Goal: Information Seeking & Learning: Check status

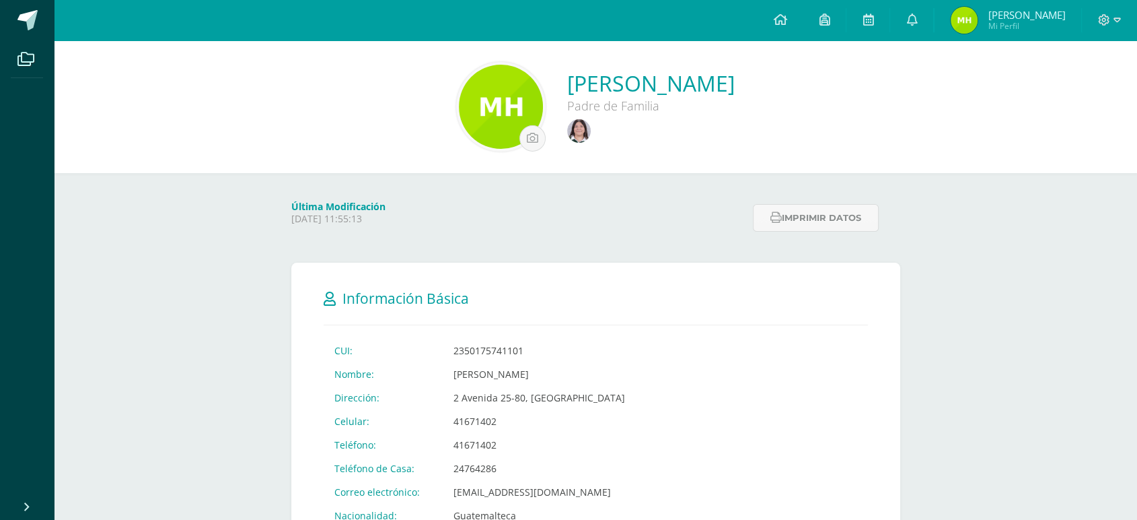
click at [567, 123] on div at bounding box center [651, 130] width 168 height 32
click at [567, 126] on img at bounding box center [579, 131] width 24 height 24
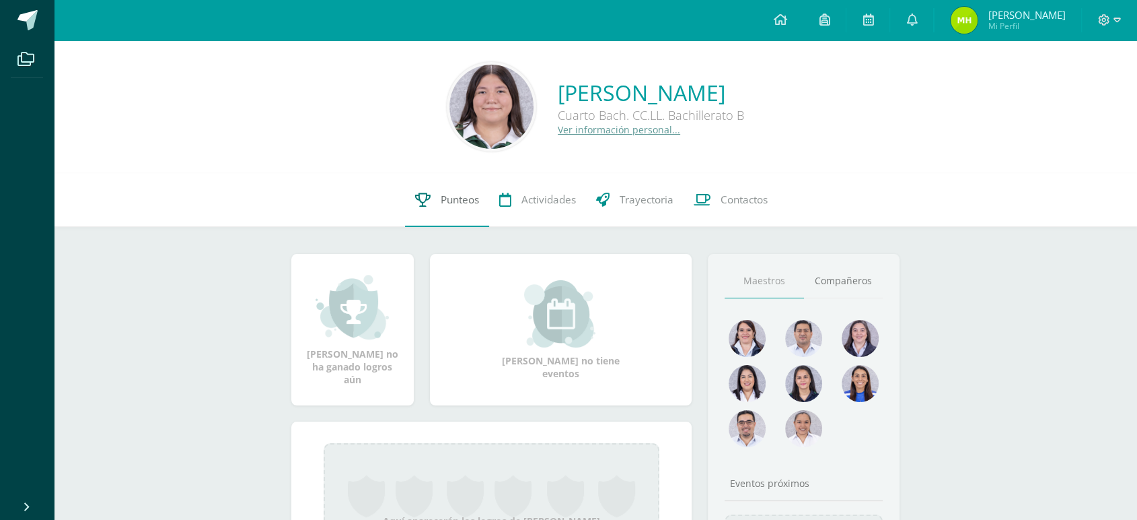
click at [452, 190] on link "Punteos" at bounding box center [447, 200] width 84 height 54
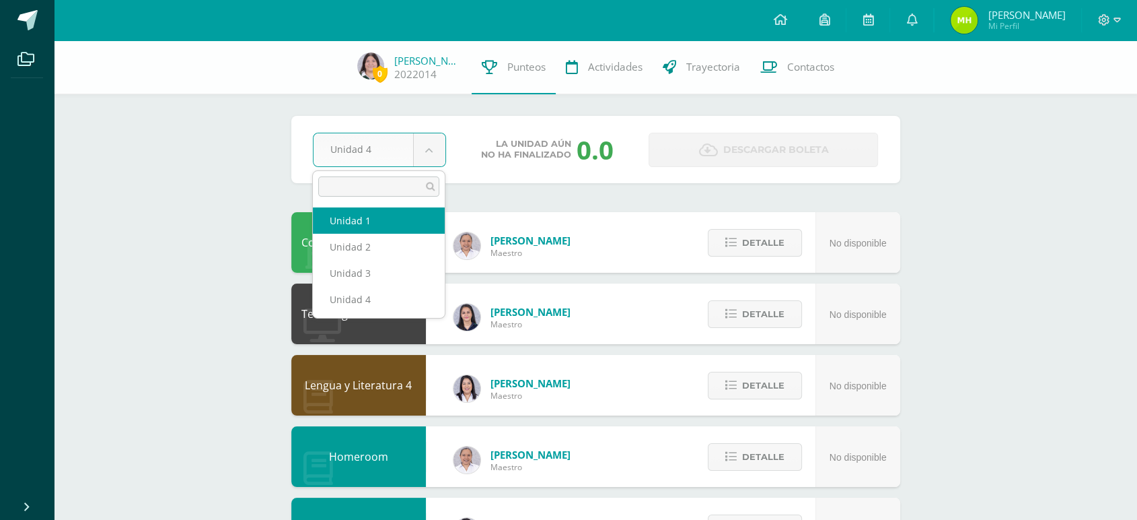
drag, startPoint x: 367, startPoint y: 217, endPoint x: 240, endPoint y: 212, distance: 127.3
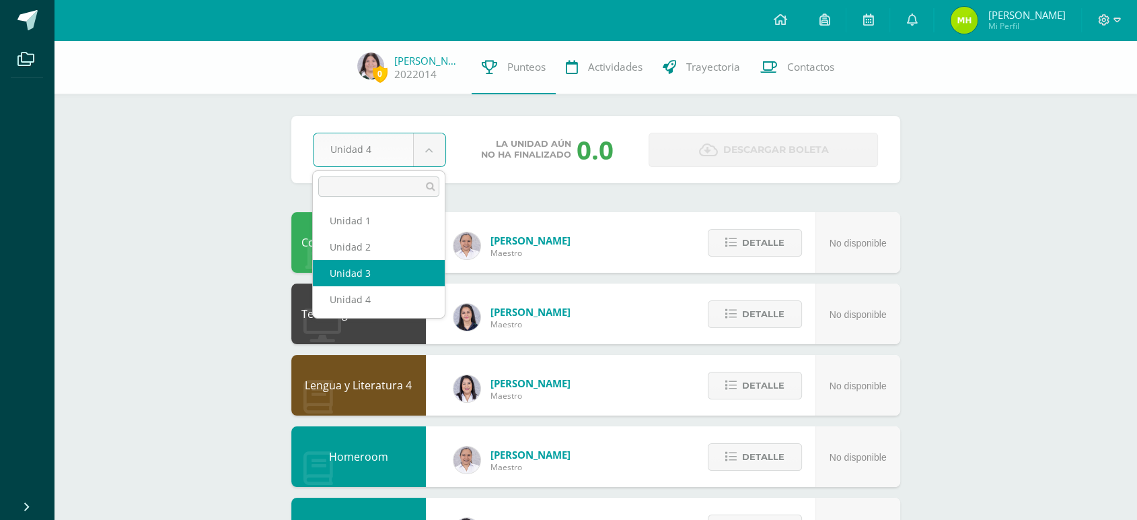
select select "Unidad 3"
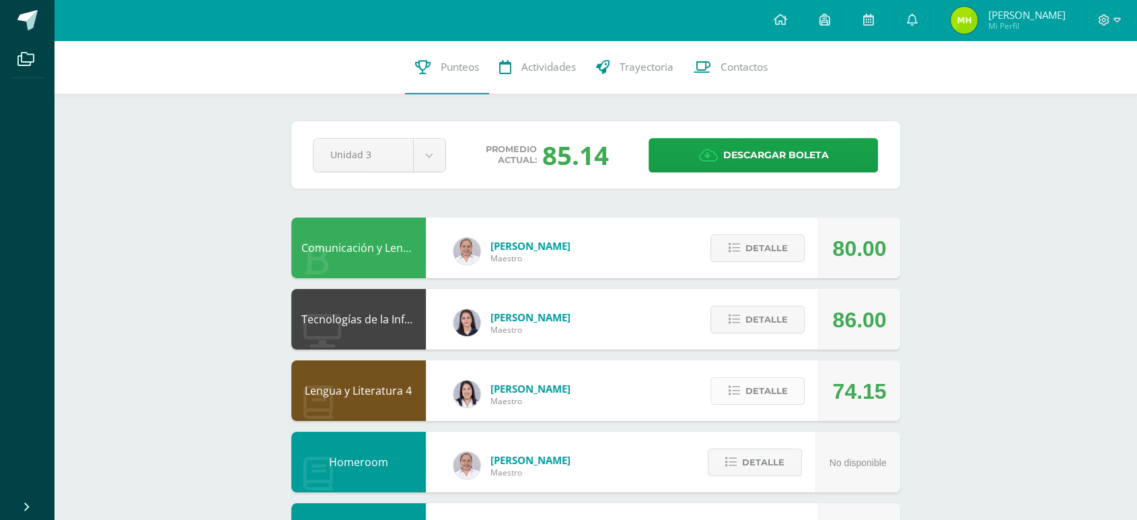
click at [764, 381] on span "Detalle" at bounding box center [766, 390] width 42 height 25
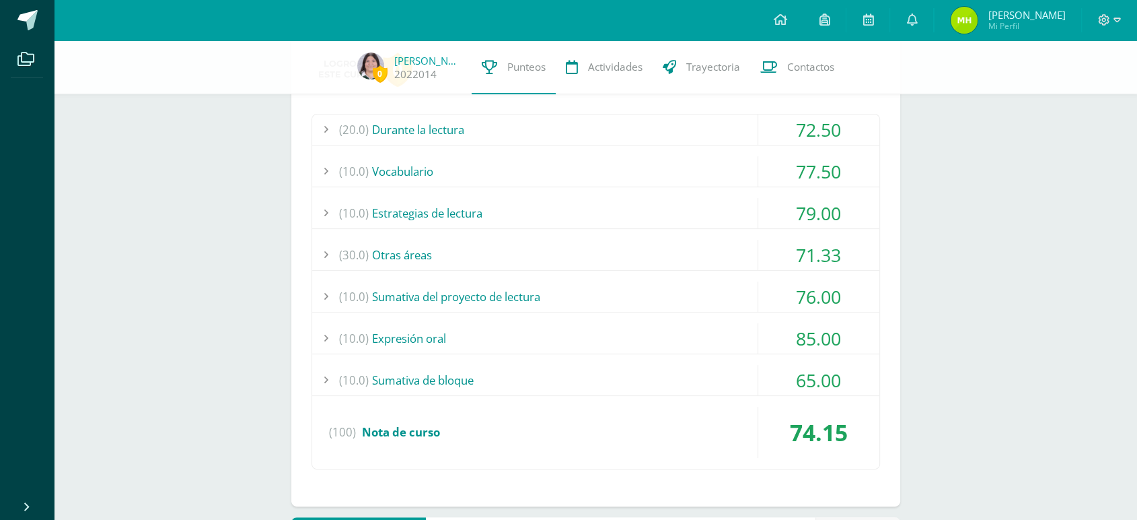
scroll to position [377, 0]
click at [802, 371] on div "65.00" at bounding box center [818, 380] width 121 height 30
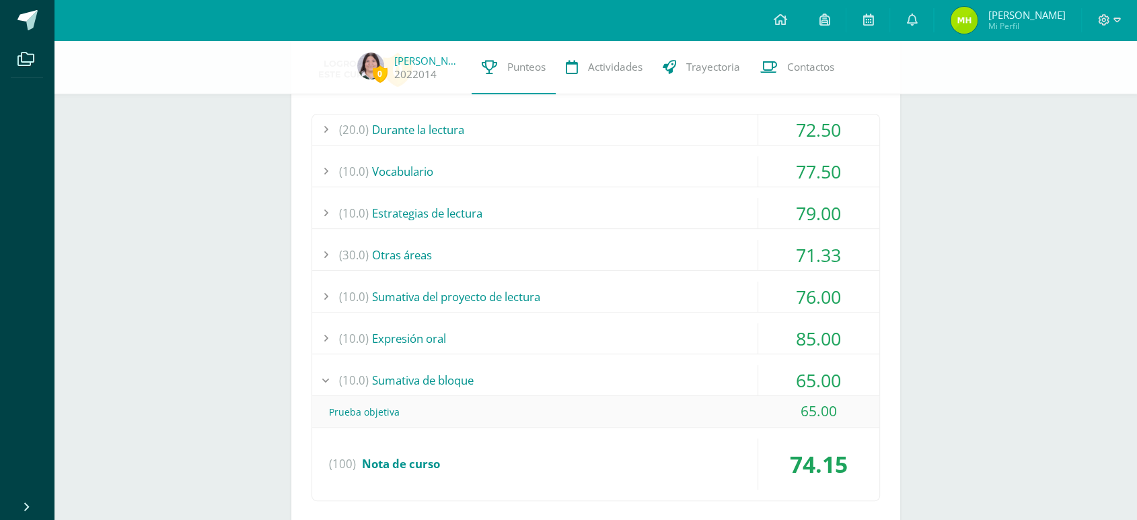
click at [801, 370] on div "65.00" at bounding box center [818, 380] width 121 height 30
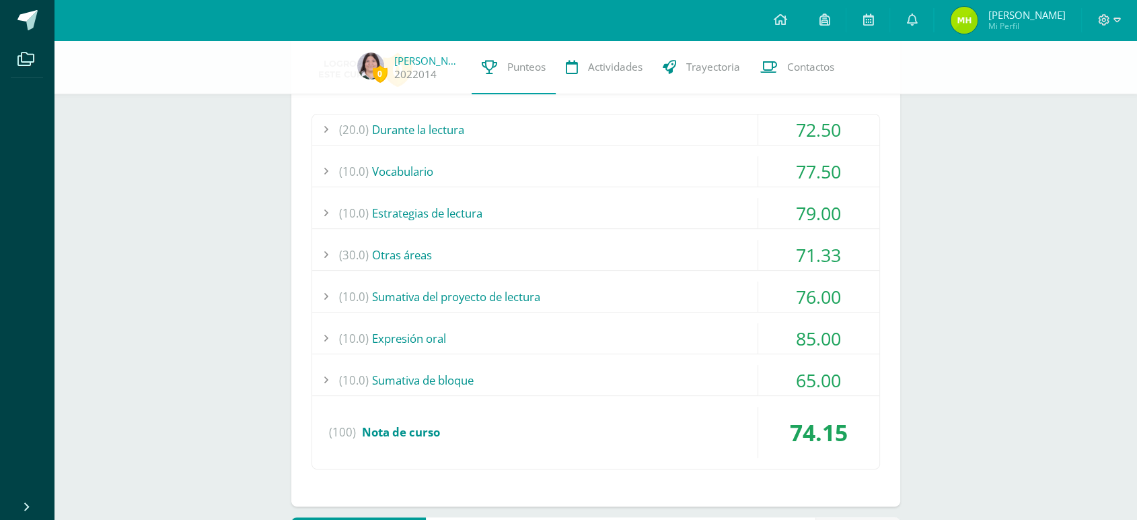
click at [774, 297] on div "76.00" at bounding box center [818, 296] width 121 height 30
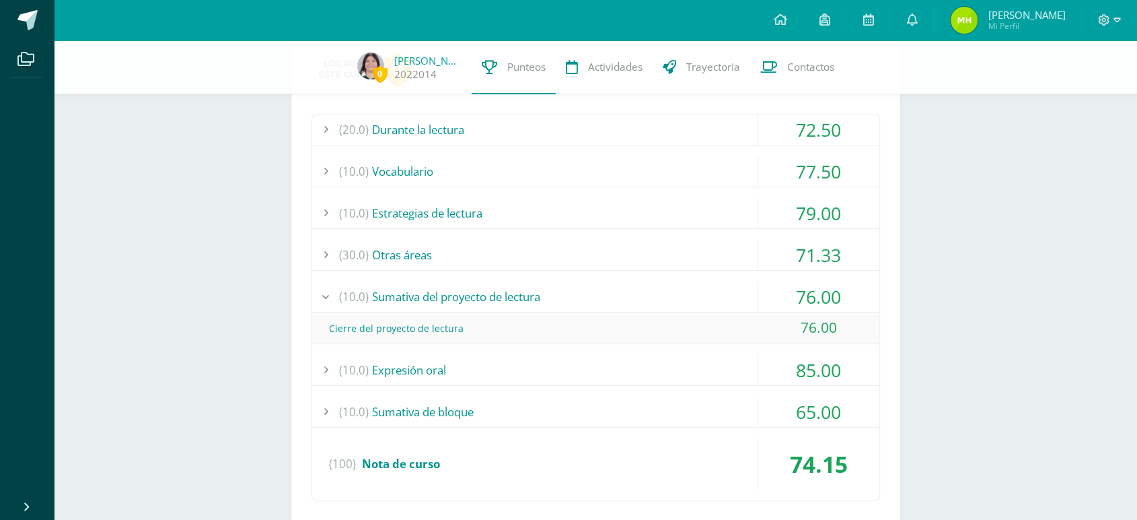
click at [808, 302] on div "76.00" at bounding box center [818, 296] width 121 height 30
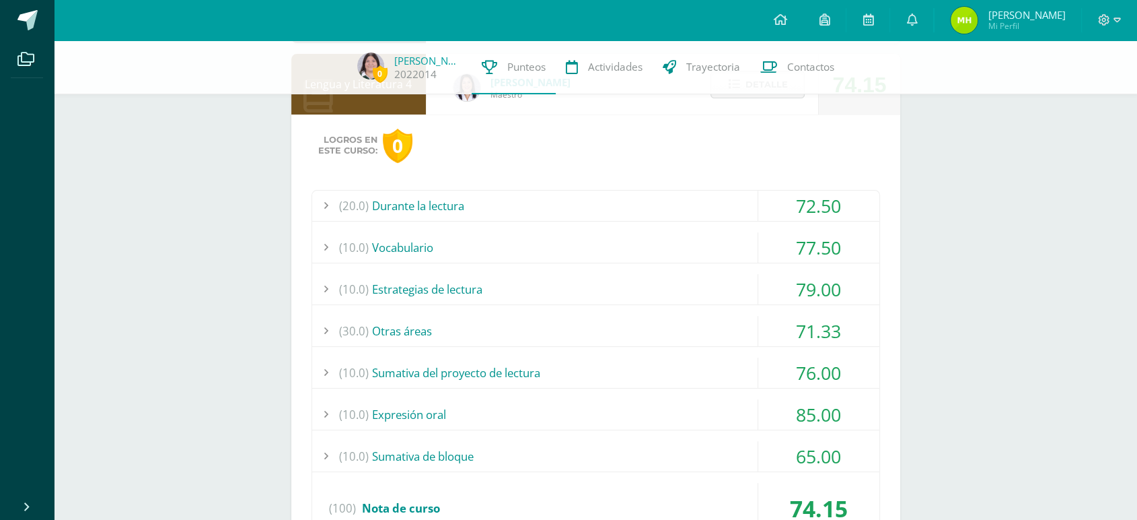
scroll to position [304, 0]
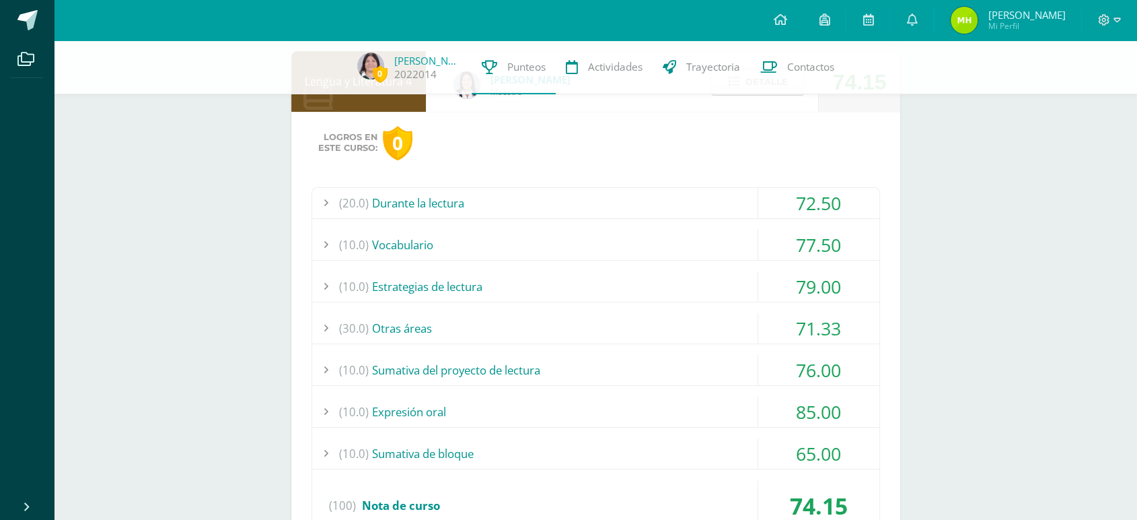
click at [808, 207] on div "72.50" at bounding box center [818, 203] width 121 height 30
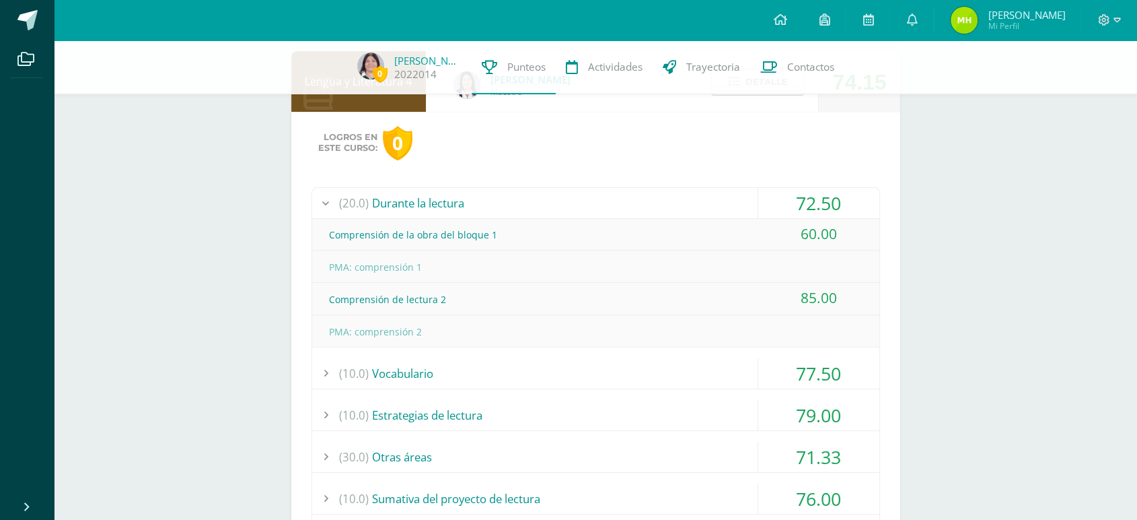
click at [821, 202] on div "72.50" at bounding box center [818, 203] width 121 height 30
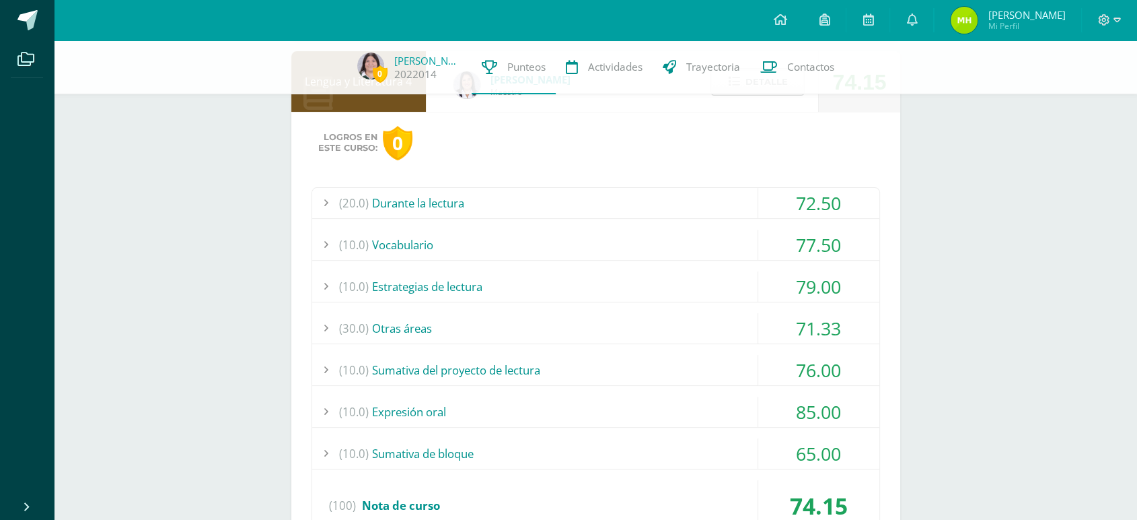
click at [836, 357] on div "76.00" at bounding box center [818, 370] width 121 height 30
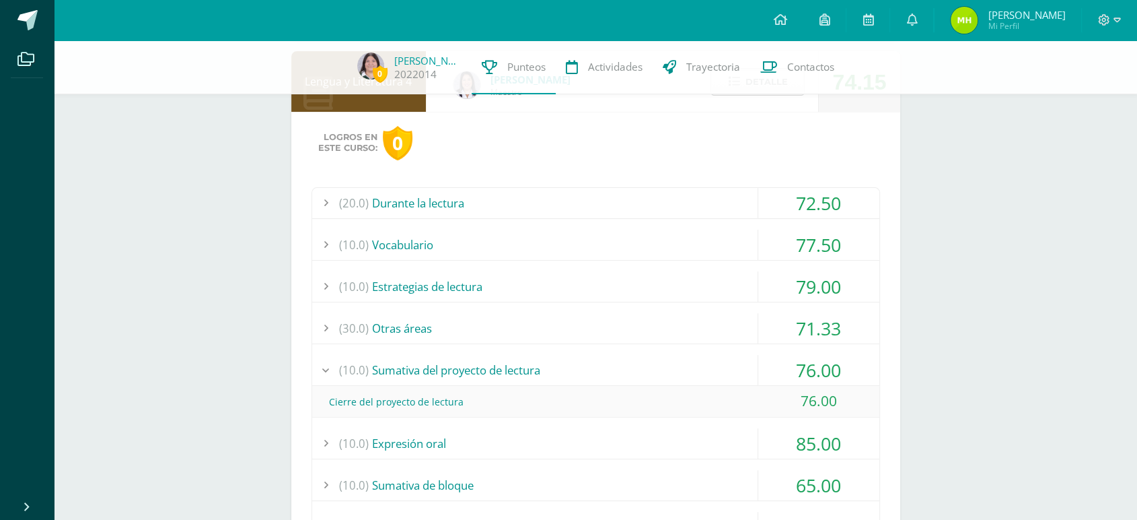
drag, startPoint x: 792, startPoint y: 362, endPoint x: 847, endPoint y: 397, distance: 64.8
click at [847, 397] on div "(10.0) Sumativa del proyecto de lectura 76.00 Cierre del proyecto de lectura 76…" at bounding box center [595, 386] width 567 height 63
click at [847, 402] on div "76.00" at bounding box center [818, 401] width 121 height 30
click at [822, 368] on div "76.00" at bounding box center [818, 370] width 121 height 30
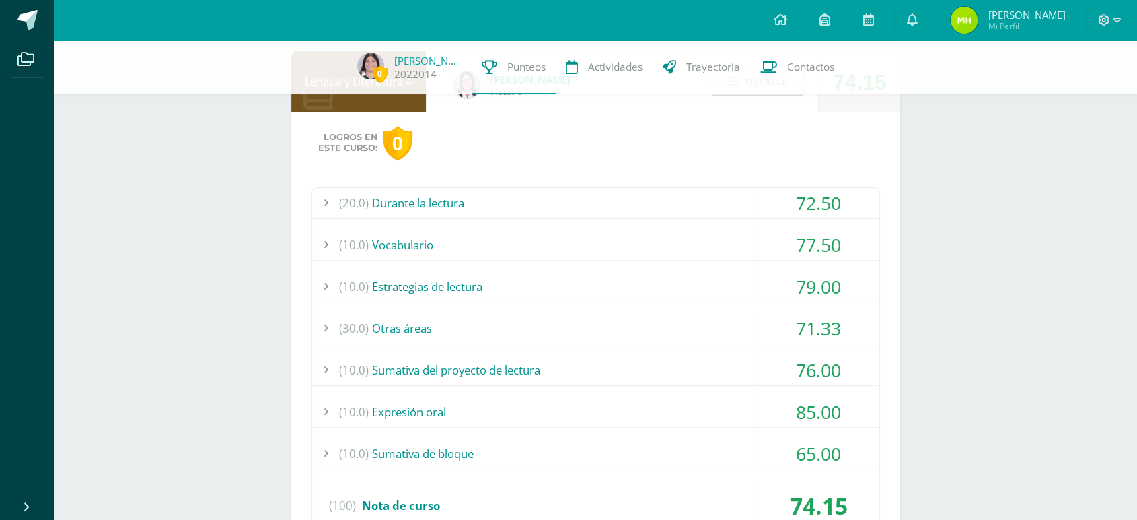
scroll to position [308, 0]
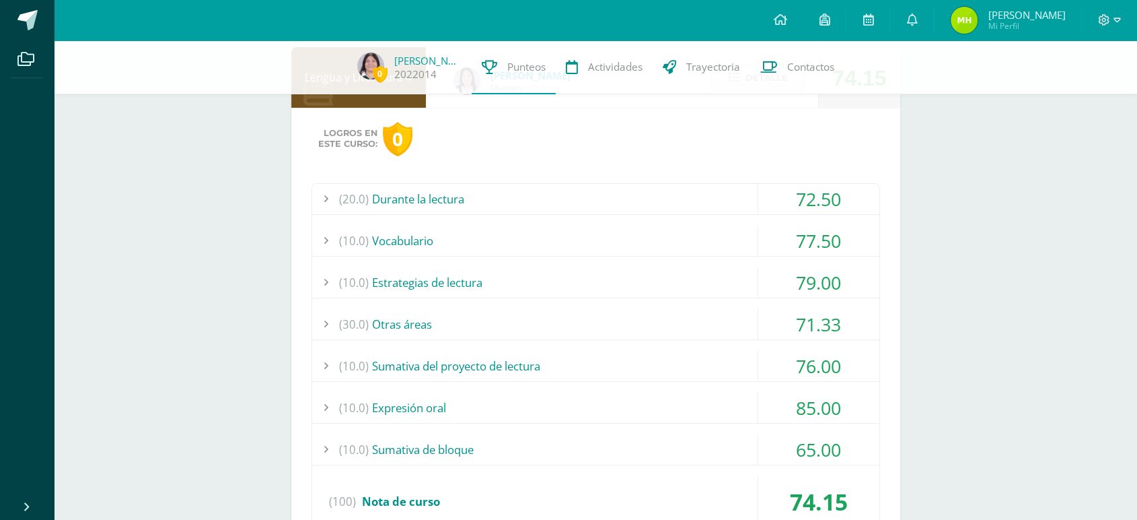
click at [838, 450] on div "65.00" at bounding box center [818, 449] width 121 height 30
click at [845, 450] on div "65.00" at bounding box center [818, 449] width 121 height 30
click at [850, 386] on div "(20.0) Durante la lectura 72.50 Comprensión de la obra del bloque 1 60.00 (100)" at bounding box center [596, 360] width 569 height 355
click at [821, 401] on div "85.00" at bounding box center [818, 407] width 121 height 30
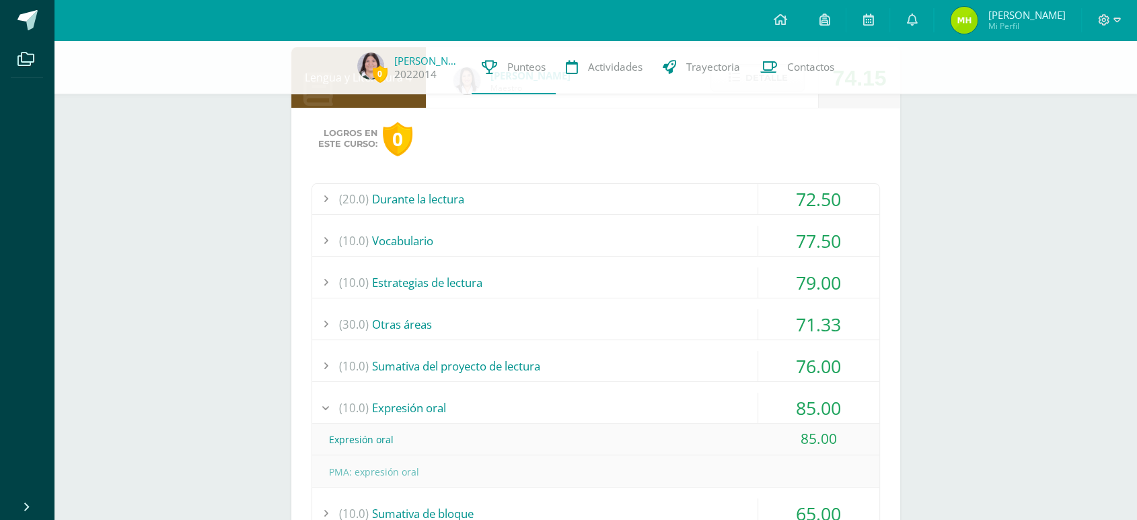
click at [821, 401] on div "85.00" at bounding box center [818, 407] width 121 height 30
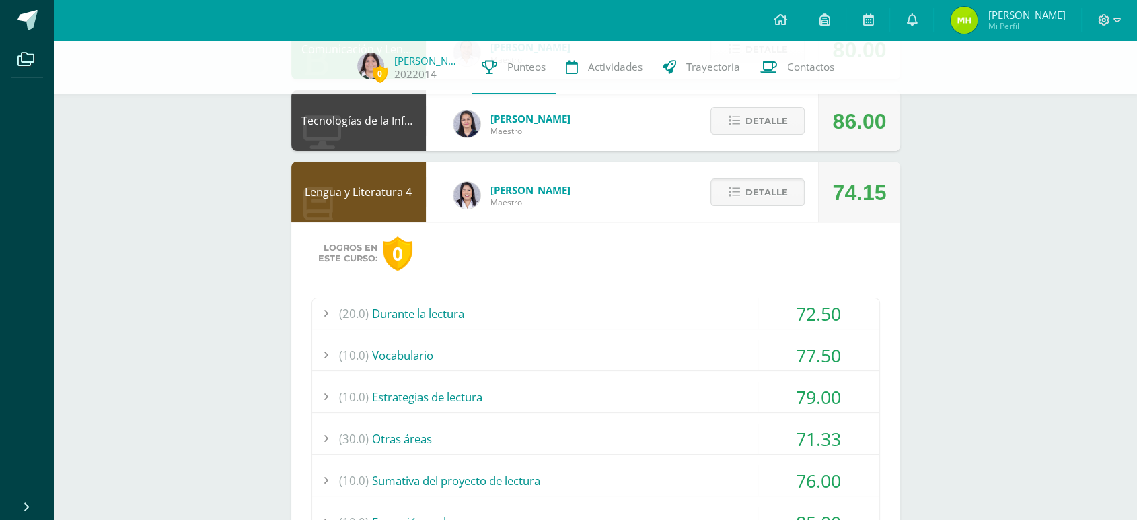
scroll to position [192, 0]
click at [746, 201] on span "Detalle" at bounding box center [766, 193] width 42 height 25
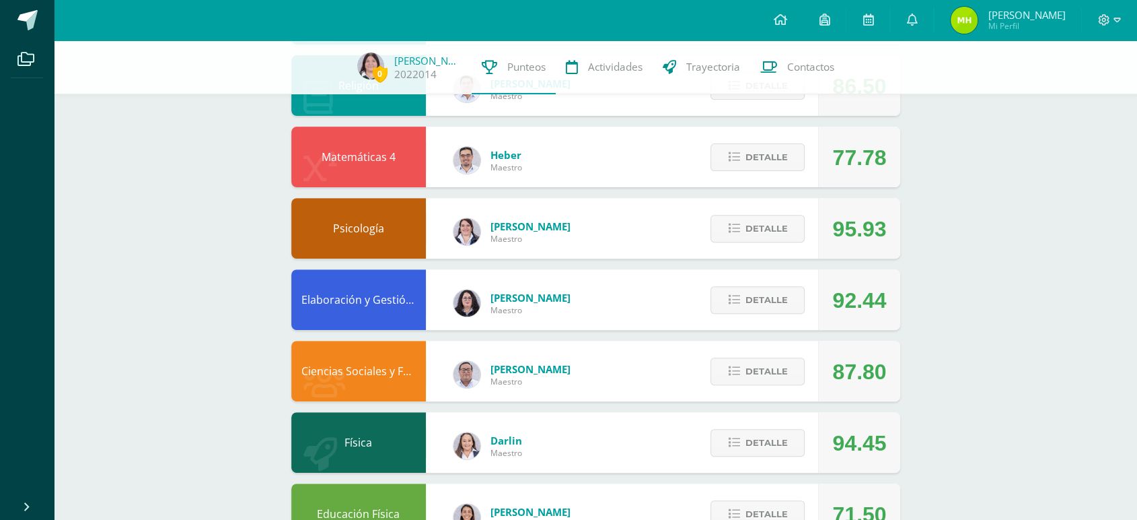
scroll to position [445, 0]
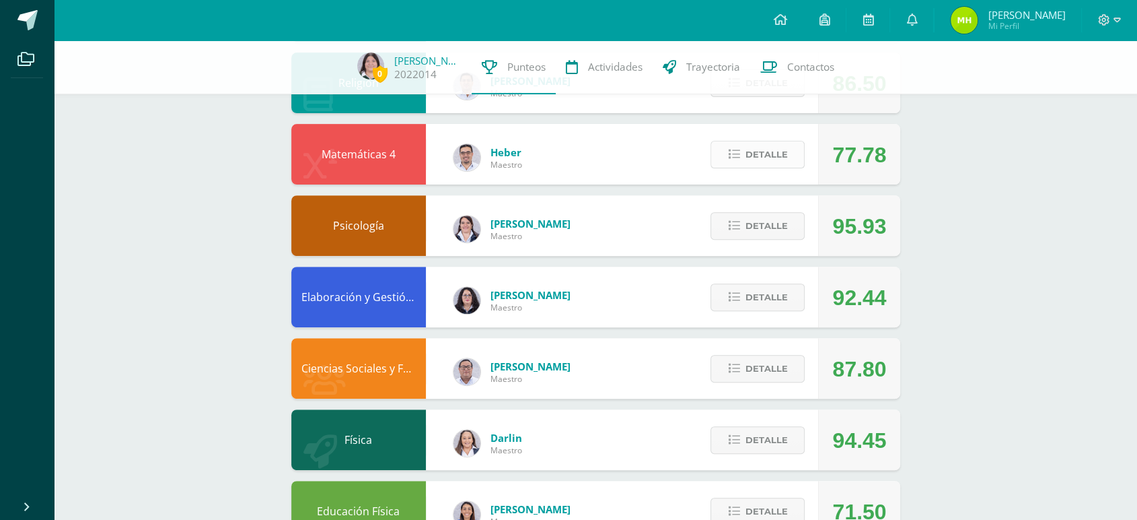
click at [761, 150] on span "Detalle" at bounding box center [766, 154] width 42 height 25
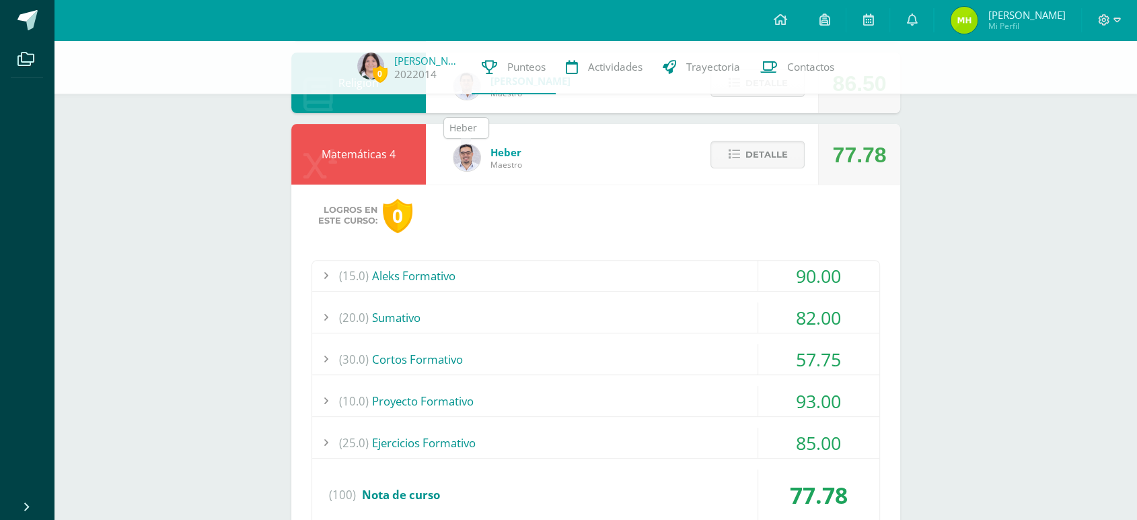
scroll to position [0, 0]
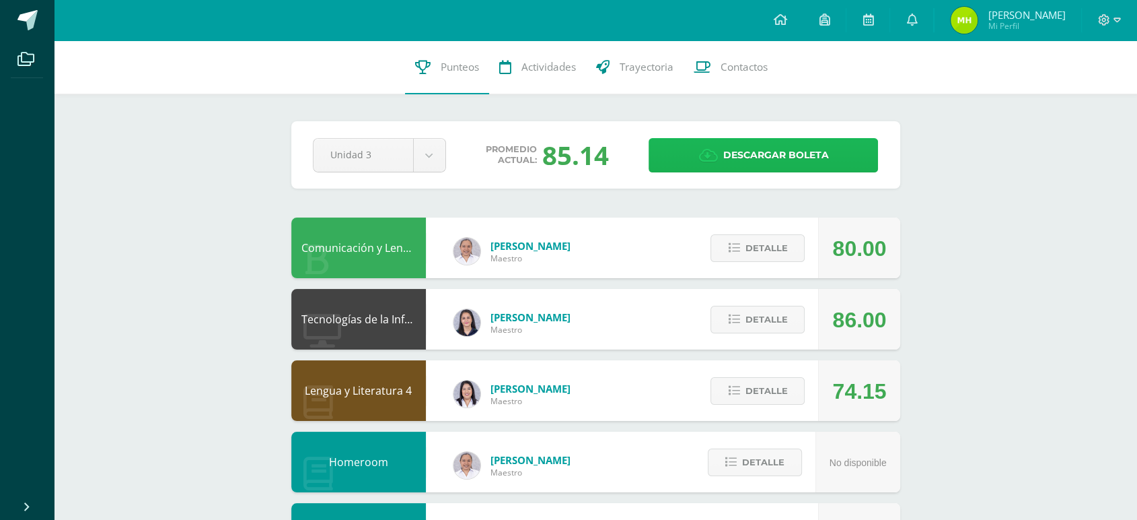
click at [756, 146] on span "Descargar boleta" at bounding box center [776, 155] width 106 height 33
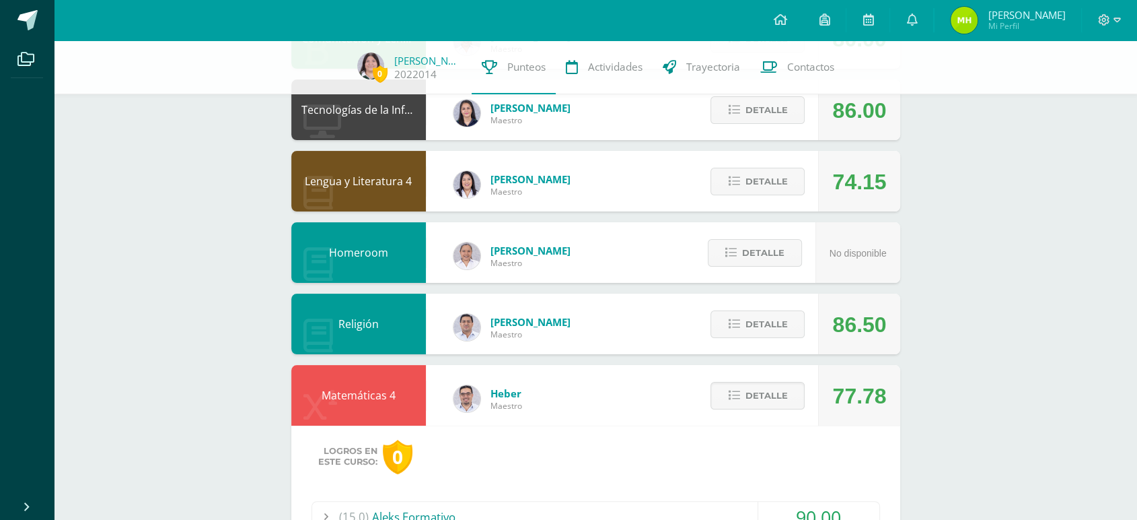
scroll to position [206, 0]
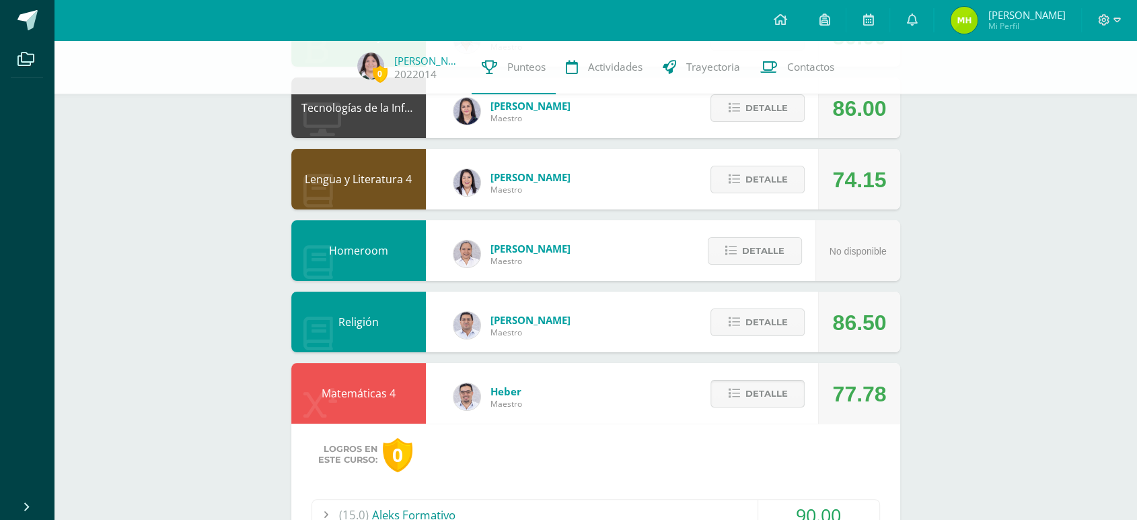
click at [752, 398] on span "Detalle" at bounding box center [766, 393] width 42 height 25
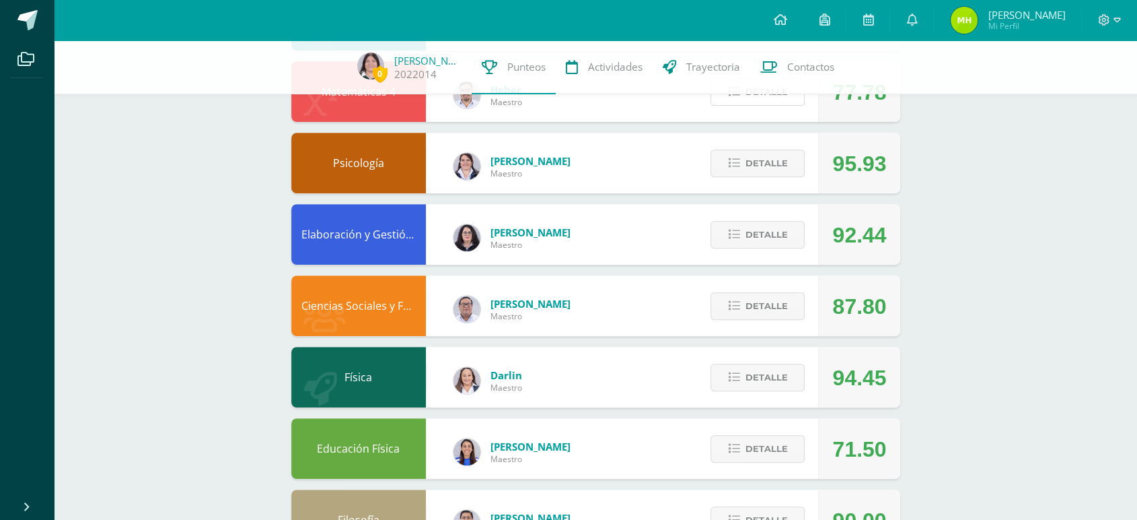
scroll to position [565, 0]
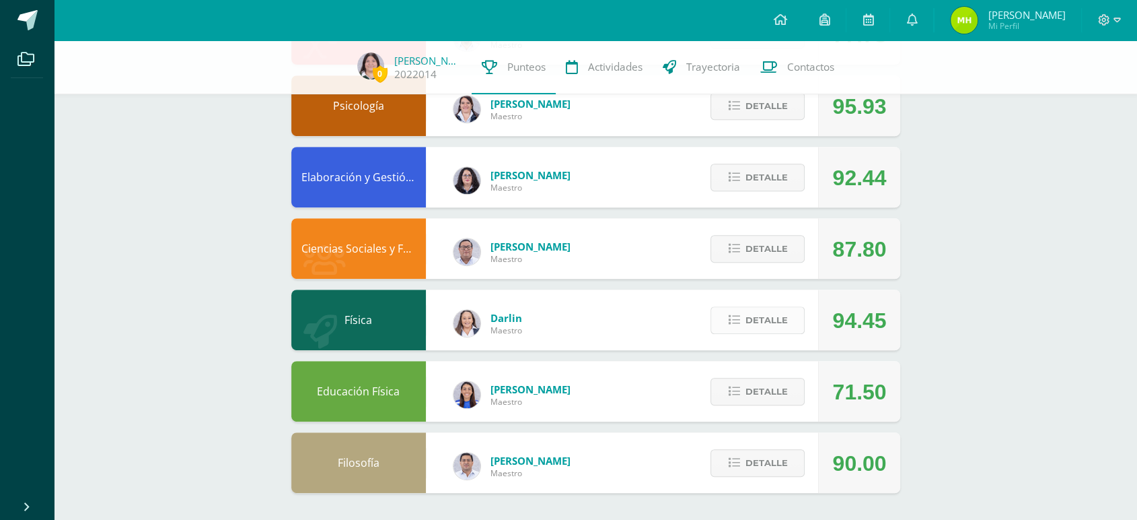
click at [769, 324] on span "Detalle" at bounding box center [766, 320] width 42 height 25
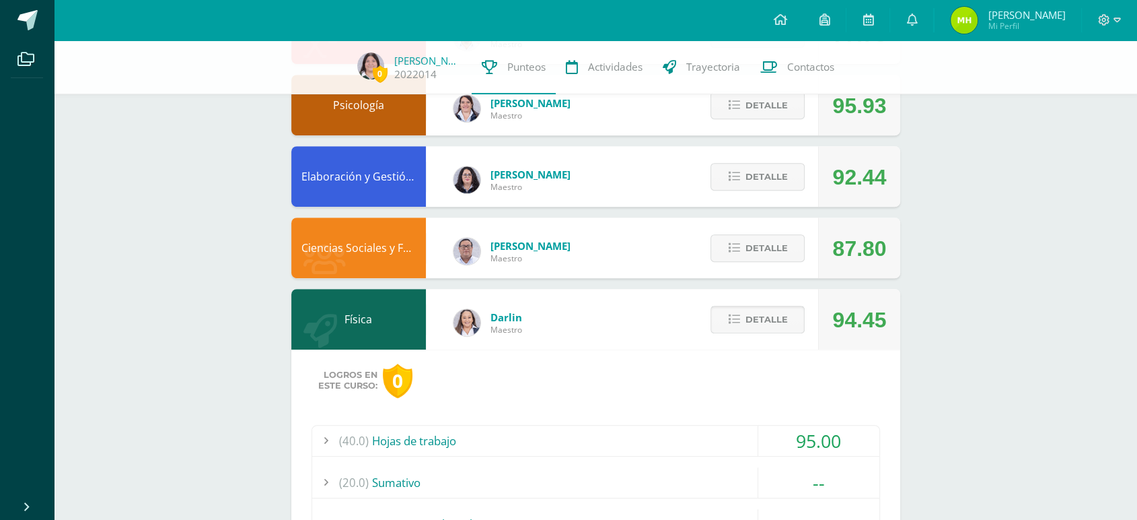
click at [752, 316] on span "Detalle" at bounding box center [766, 319] width 42 height 25
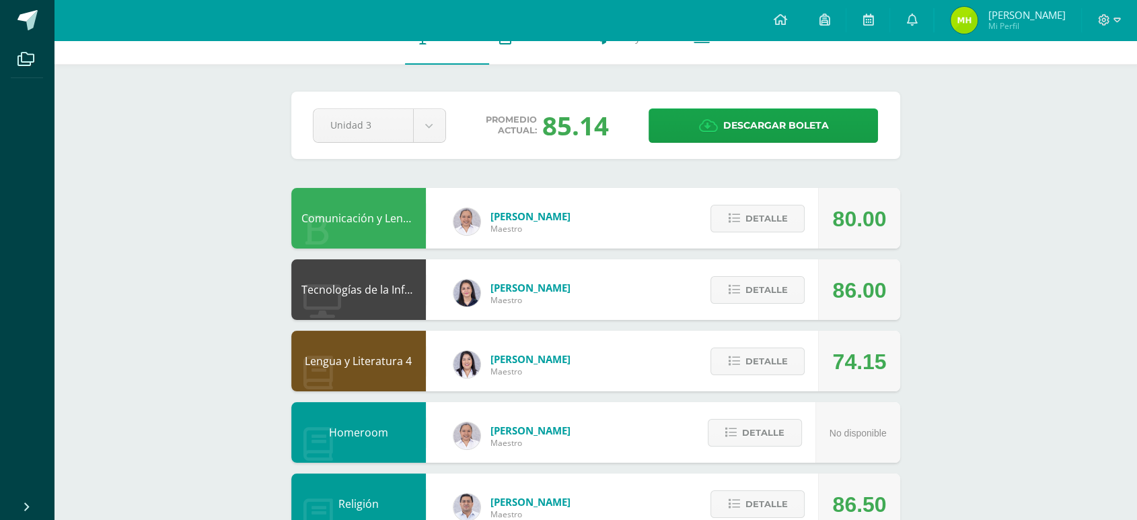
scroll to position [0, 0]
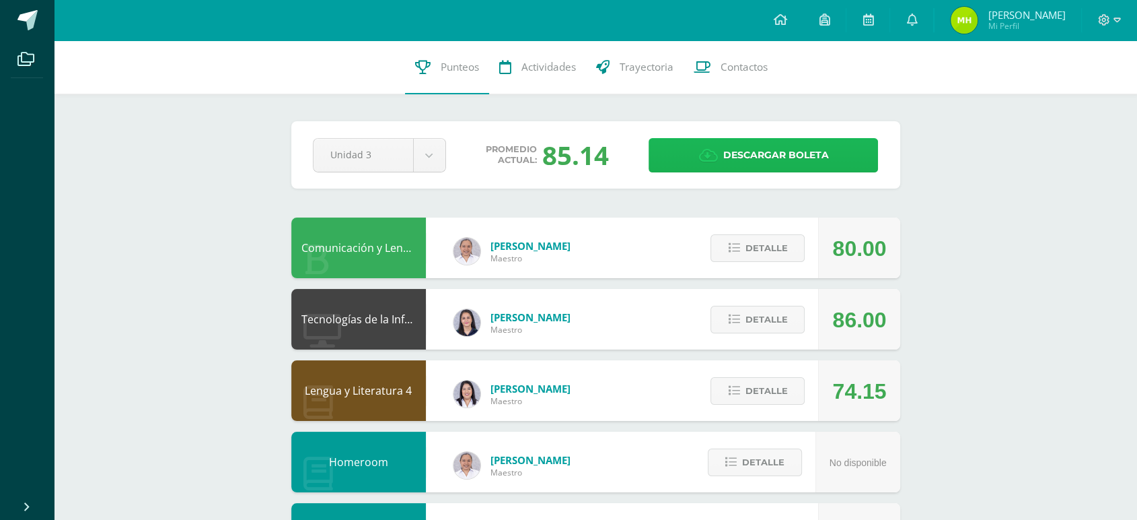
click at [797, 149] on span "Descargar boleta" at bounding box center [776, 155] width 106 height 33
click at [921, 16] on link at bounding box center [911, 20] width 43 height 40
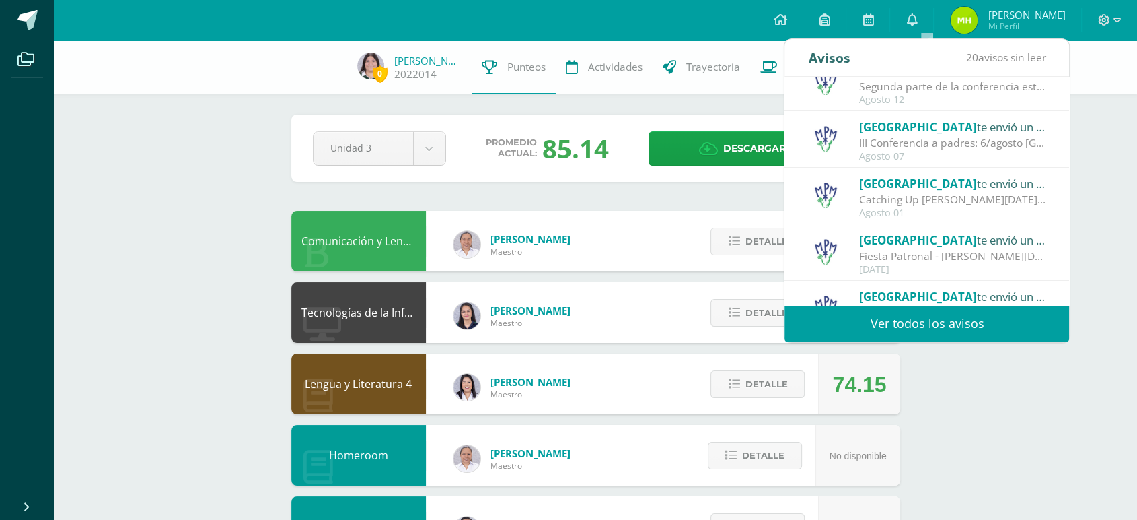
scroll to position [21, 0]
click at [967, 199] on div "Catching Up [PERSON_NAME][DATE]: Estimados padres de familia: Compartimos con u…" at bounding box center [952, 200] width 187 height 15
